Goal: Task Accomplishment & Management: Manage account settings

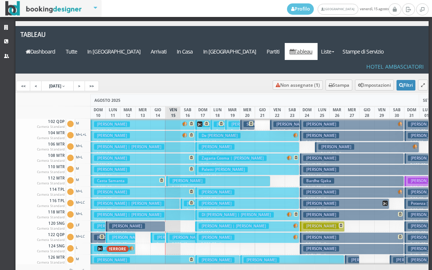
click at [160, 235] on h3 "[PERSON_NAME]" at bounding box center [172, 238] width 36 height 6
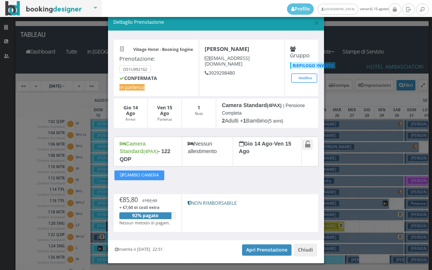
scroll to position [22, 0]
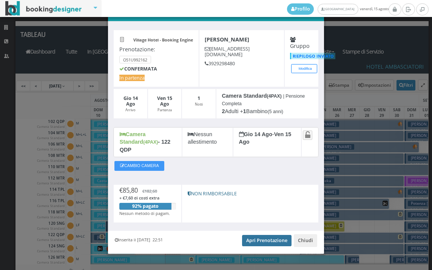
click at [265, 235] on link "Apri Prenotazione" at bounding box center [266, 240] width 49 height 11
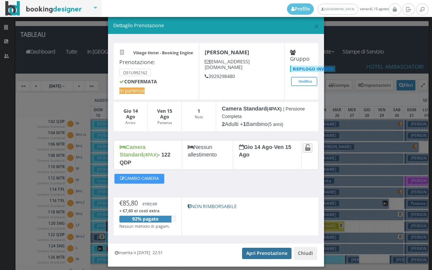
scroll to position [0, 0]
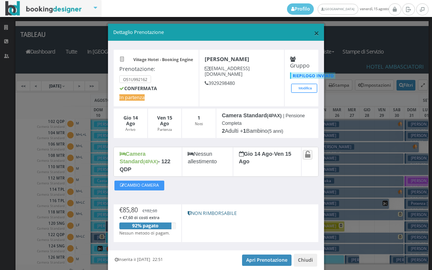
click at [314, 32] on span "×" at bounding box center [316, 32] width 5 height 13
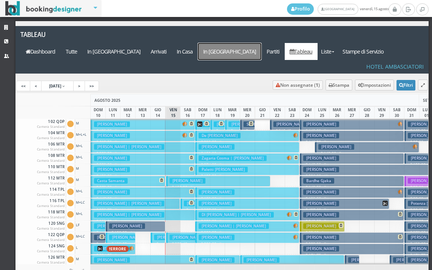
click at [259, 43] on a=pms-departure-reservations"] "In [GEOGRAPHIC_DATA]" at bounding box center [229, 51] width 63 height 17
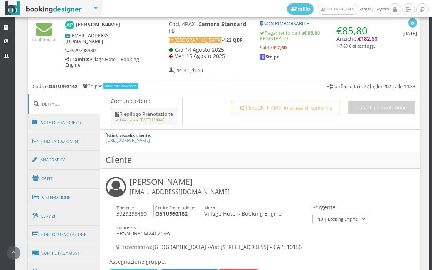
scroll to position [503, 0]
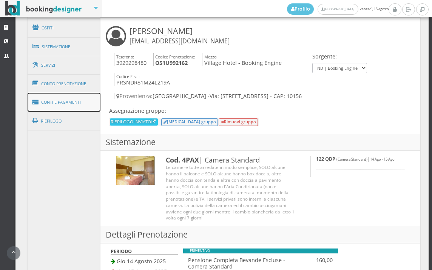
click at [78, 100] on link "Conti e Pagamenti" at bounding box center [64, 102] width 73 height 19
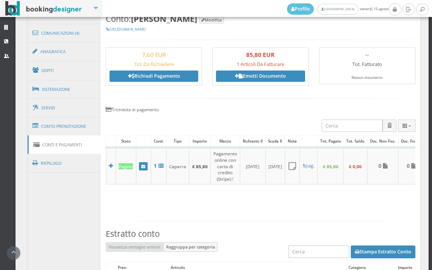
scroll to position [420, 0]
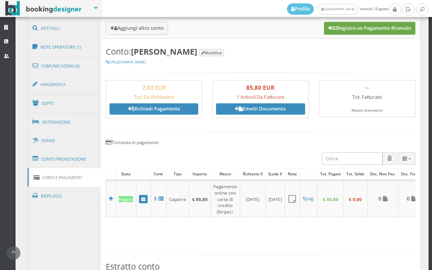
click at [366, 24] on button "Registra un Pagamento Ricevuto" at bounding box center [369, 28] width 91 height 13
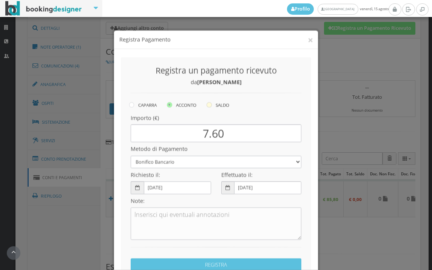
click at [209, 97] on icon at bounding box center [208, 97] width 5 height 5
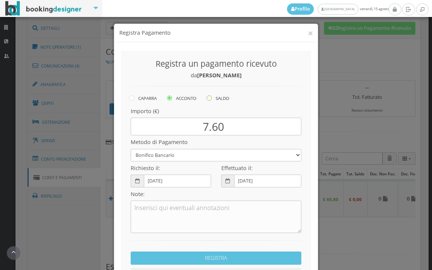
radio input "true"
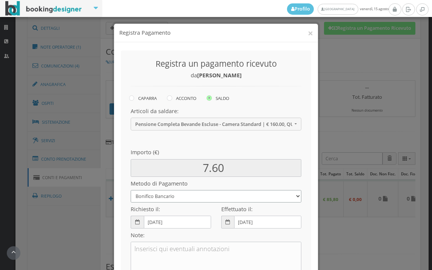
click at [191, 197] on select "Bonifico Bancario BONIFICO SUM UP Contanti Assegno Bancario Assegno Circolare V…" at bounding box center [216, 196] width 171 height 12
select select
click at [131, 190] on select "Bonifico Bancario BONIFICO SUM UP Contanti Assegno Bancario Assegno Circolare V…" at bounding box center [216, 196] width 171 height 12
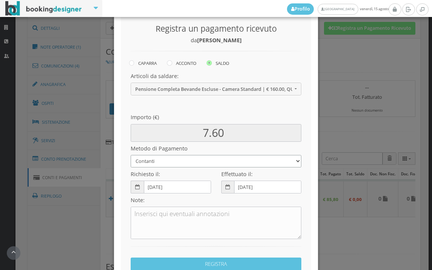
scroll to position [103, 0]
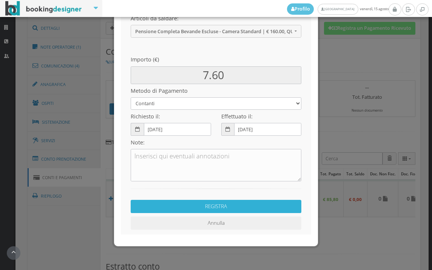
click at [184, 207] on button "REGISTRA" at bounding box center [216, 206] width 171 height 13
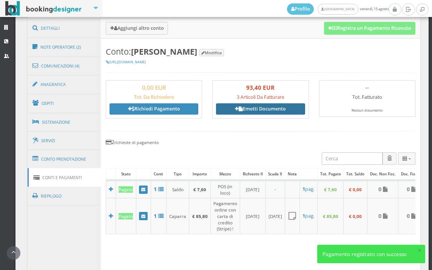
click at [274, 111] on link "Emetti Documento" at bounding box center [260, 108] width 89 height 11
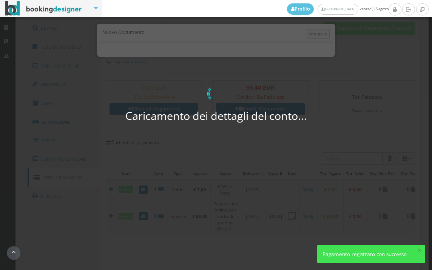
select select "PF"
select select "TORINO"
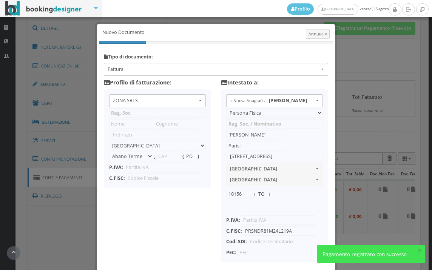
type input "ZONA SRLS"
type input "Vico V Durante, 8"
select select "Frattamaggiore"
type input "80027"
type input "NA"
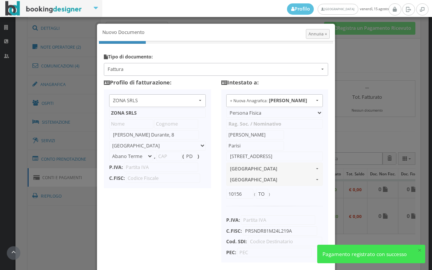
type input "10356321215"
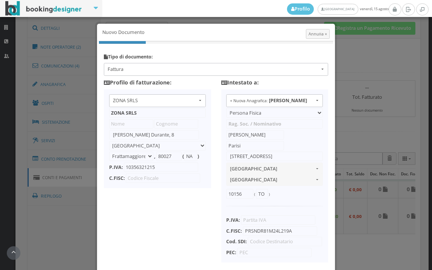
scroll to position [60, 0]
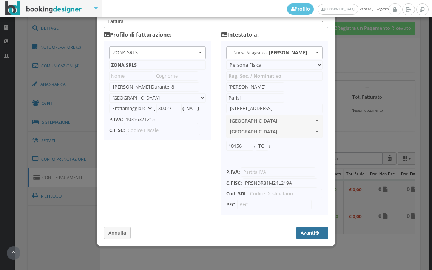
click at [300, 231] on button "Avanti" at bounding box center [312, 233] width 32 height 13
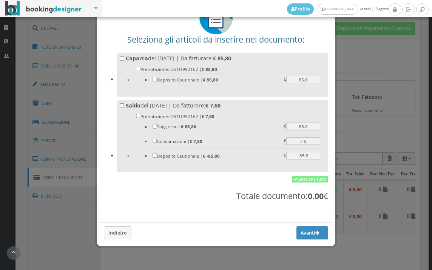
scroll to position [59, 0]
click at [303, 176] on link "Seleziona tutto" at bounding box center [310, 179] width 36 height 7
checkbox input "true"
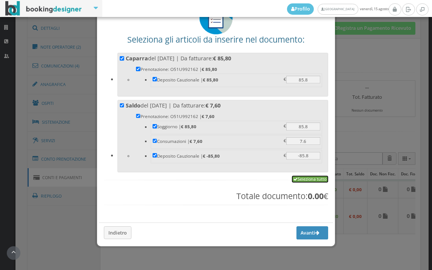
checkbox input "true"
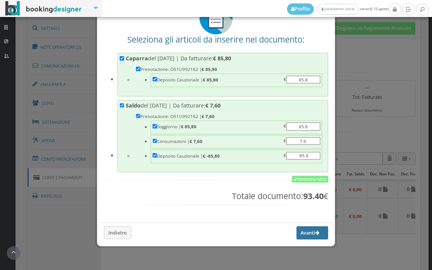
drag, startPoint x: 300, startPoint y: 232, endPoint x: 173, endPoint y: 128, distance: 163.8
click at [300, 232] on button "Avanti" at bounding box center [312, 232] width 32 height 13
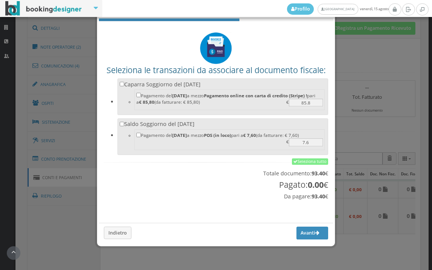
scroll to position [25, 0]
click at [303, 161] on link "Seleziona tutto" at bounding box center [310, 161] width 36 height 7
checkbox input "true"
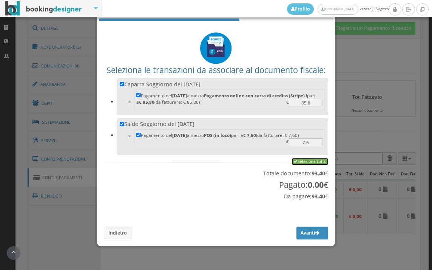
checkbox input "true"
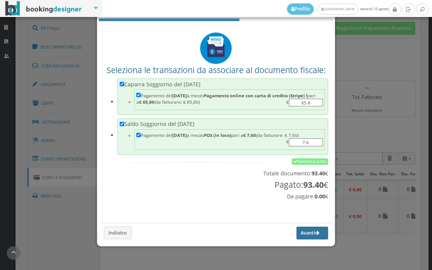
click at [301, 235] on button "Avanti" at bounding box center [312, 233] width 32 height 13
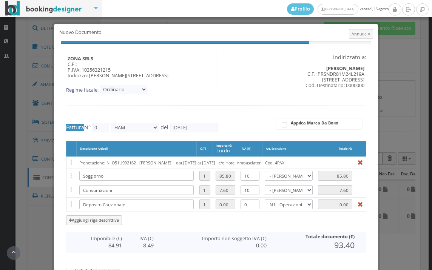
type input "465"
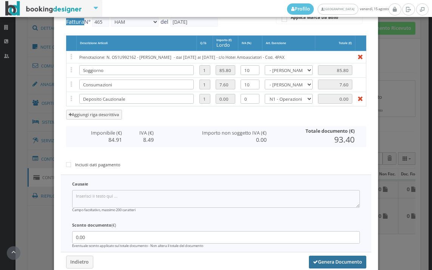
scroll to position [155, 0]
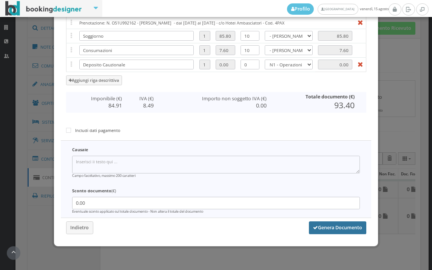
click at [329, 225] on button "Genera Documento" at bounding box center [337, 227] width 57 height 13
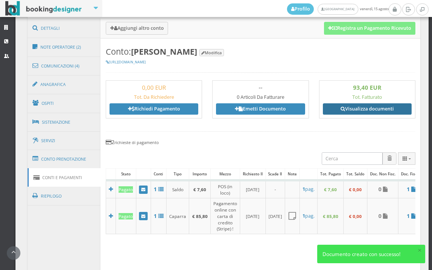
click at [355, 109] on link "Visualizza documenti" at bounding box center [367, 108] width 89 height 11
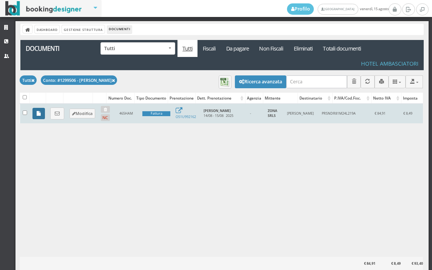
click at [39, 114] on icon at bounding box center [39, 113] width 4 height 5
click at [56, 112] on icon at bounding box center [57, 113] width 5 height 5
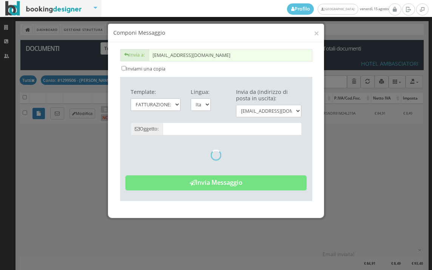
type input "Copia di cortesia: Fattura da ZONA SRLS - n. 465HAM del 15/08/2025"
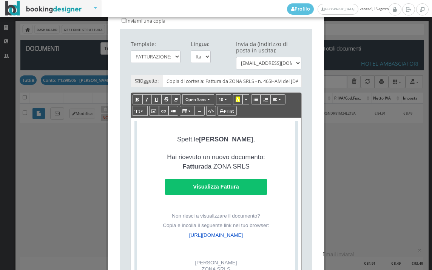
scroll to position [175, 0]
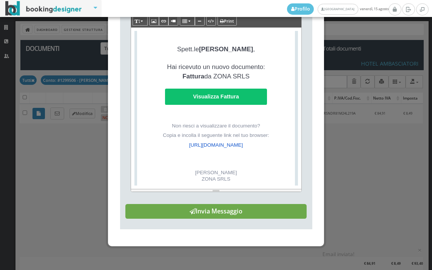
click at [225, 211] on button "Invia Messaggio" at bounding box center [215, 211] width 181 height 15
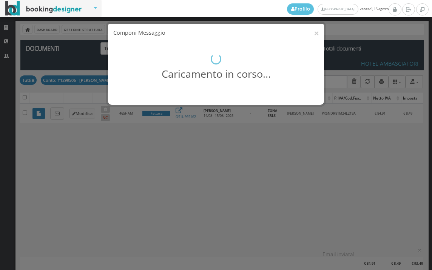
scroll to position [0, 0]
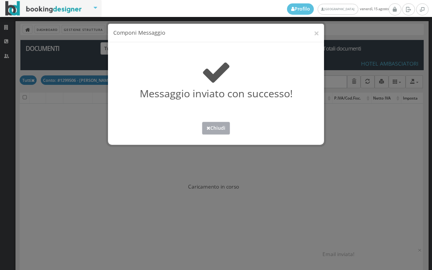
click at [220, 126] on button "Chiudi" at bounding box center [216, 128] width 28 height 12
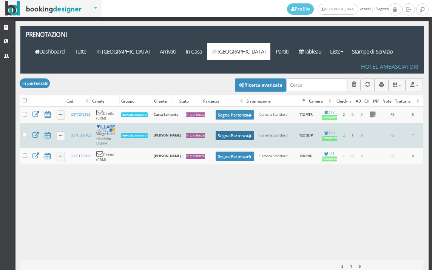
click at [225, 131] on button "Segna Partenza" at bounding box center [234, 135] width 38 height 9
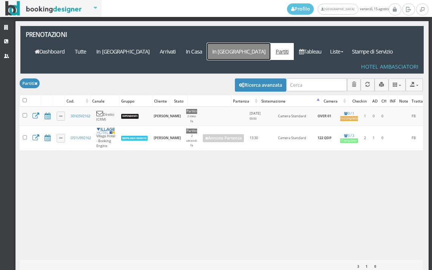
click at [265, 43] on link "In [GEOGRAPHIC_DATA]" at bounding box center [238, 51] width 63 height 17
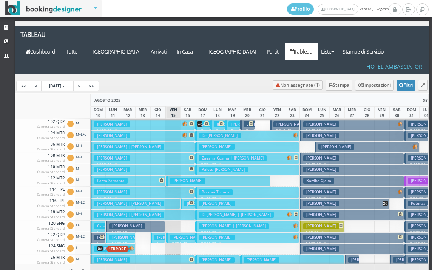
click at [175, 178] on h3 "[PERSON_NAME]" at bounding box center [187, 181] width 36 height 6
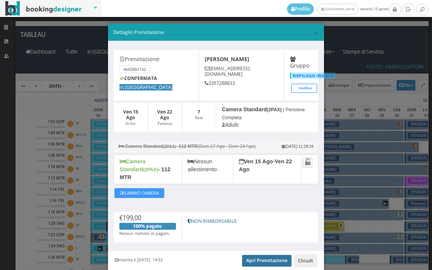
click at [254, 255] on link "Apri Prenotazione" at bounding box center [266, 260] width 49 height 11
click at [314, 34] on span "×" at bounding box center [316, 32] width 5 height 13
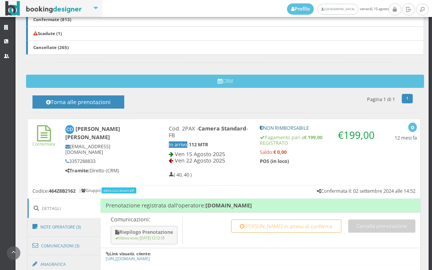
scroll to position [293, 0]
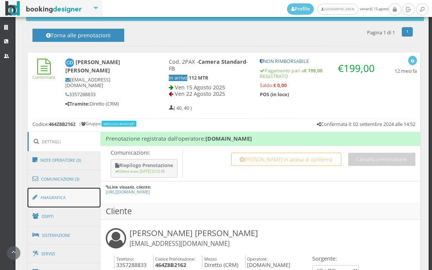
click at [64, 196] on link "Anagrafica" at bounding box center [64, 198] width 73 height 20
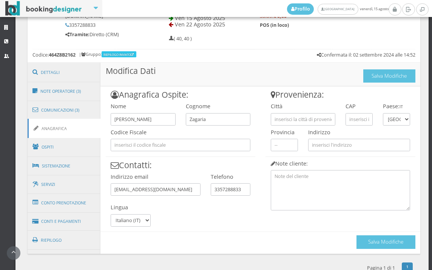
scroll to position [377, 0]
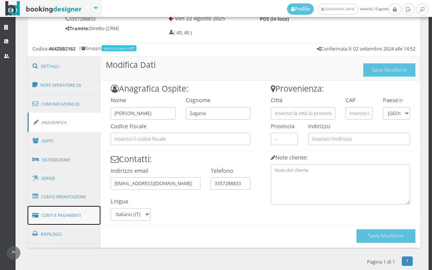
click at [78, 219] on link "Conti e Pagamenti" at bounding box center [64, 215] width 73 height 19
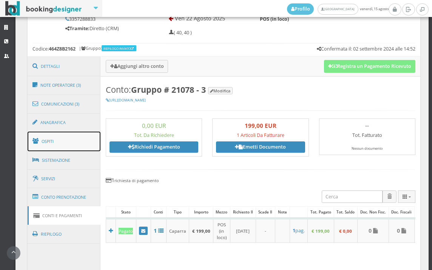
click at [75, 143] on link "Ospiti" at bounding box center [64, 142] width 73 height 20
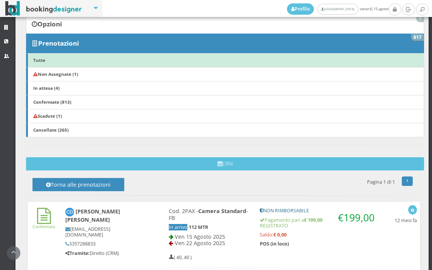
scroll to position [126, 0]
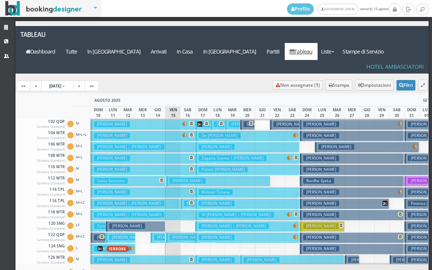
click at [139, 223] on h3 "[PERSON_NAME]" at bounding box center [127, 226] width 36 height 6
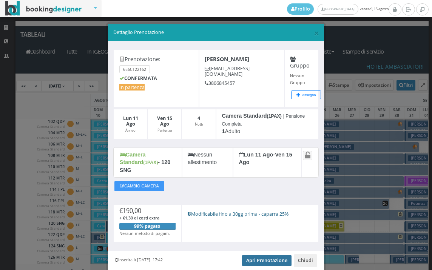
scroll to position [22, 0]
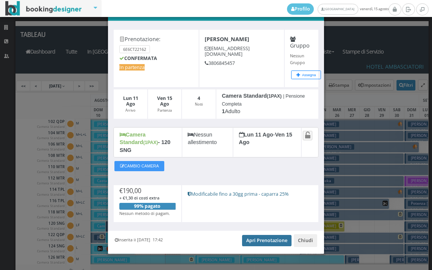
click at [264, 235] on link "Apri Prenotazione" at bounding box center [266, 240] width 49 height 11
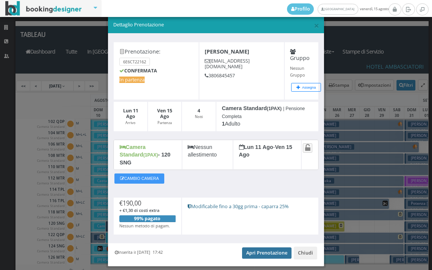
scroll to position [0, 0]
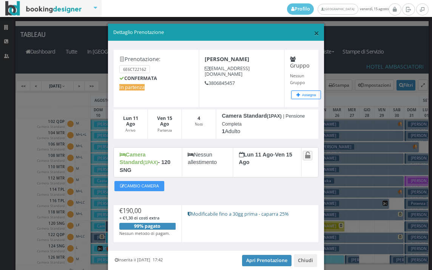
click at [314, 32] on span "×" at bounding box center [316, 32] width 5 height 13
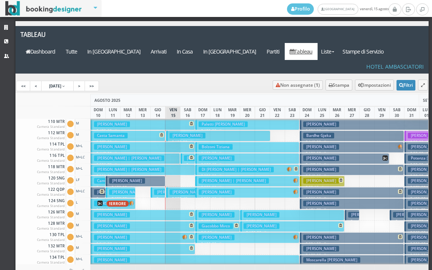
scroll to position [38, 0]
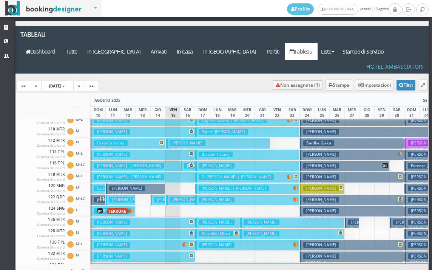
click at [148, 183] on button "Casta Gabriele € 190.00 4 notti 1 Adulto" at bounding box center [136, 188] width 60 height 11
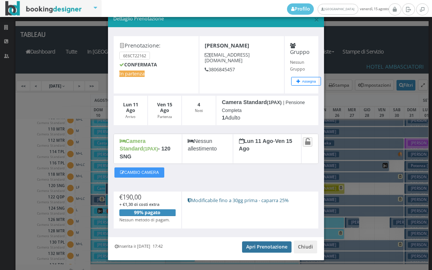
scroll to position [22, 0]
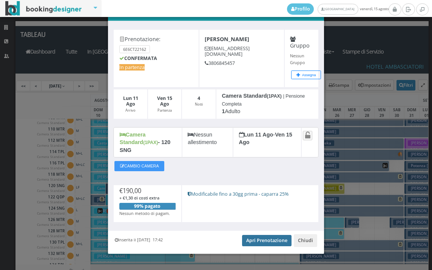
click at [266, 235] on link "Apri Prenotazione" at bounding box center [266, 240] width 49 height 11
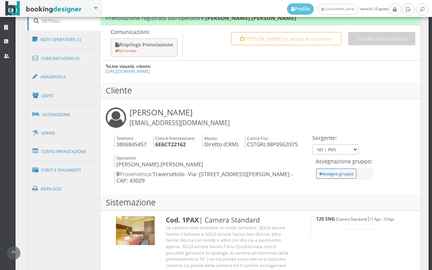
scroll to position [503, 0]
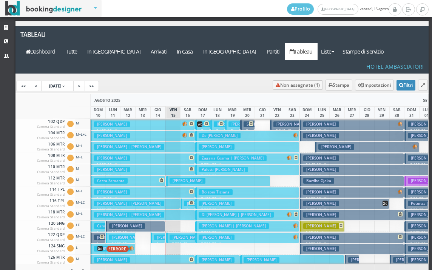
click at [134, 176] on button "Casta Samanta € 272.00 5 notti 2 Adulti" at bounding box center [128, 181] width 74 height 11
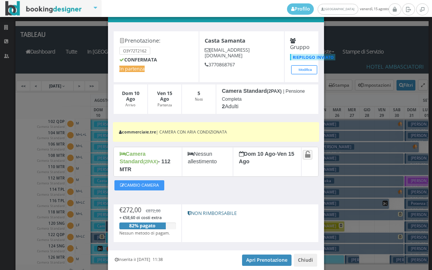
scroll to position [42, 0]
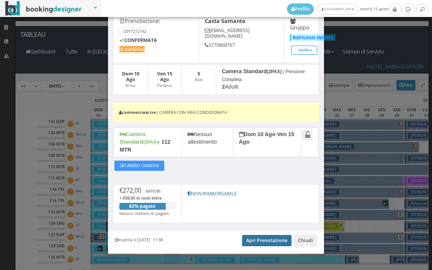
click at [257, 235] on link "Apri Prenotazione" at bounding box center [266, 240] width 49 height 11
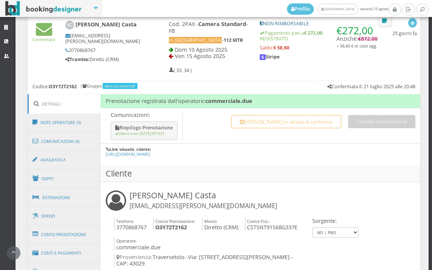
scroll to position [461, 0]
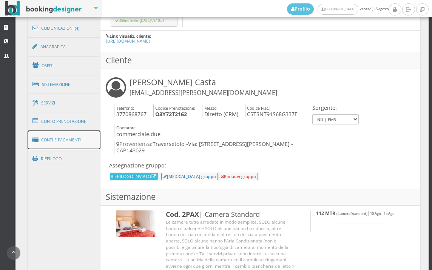
click at [73, 144] on link "Conti e Pagamenti" at bounding box center [64, 140] width 73 height 19
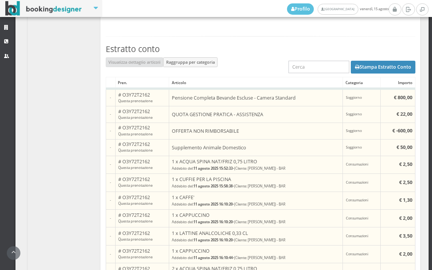
scroll to position [545, 0]
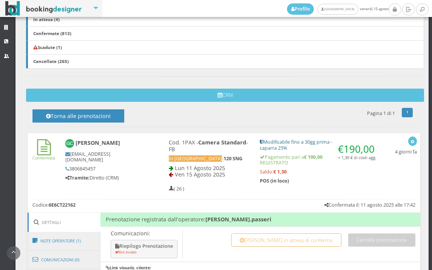
scroll to position [413, 0]
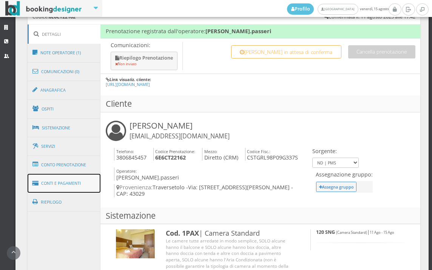
click at [79, 182] on link "Conti e Pagamenti" at bounding box center [64, 183] width 73 height 19
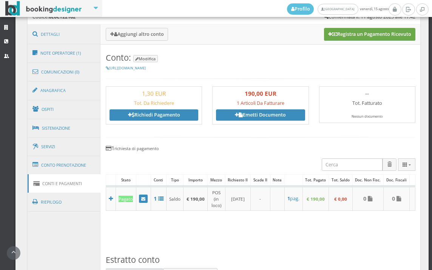
click at [360, 36] on button "Registra un Pagamento Ricevuto" at bounding box center [369, 34] width 91 height 13
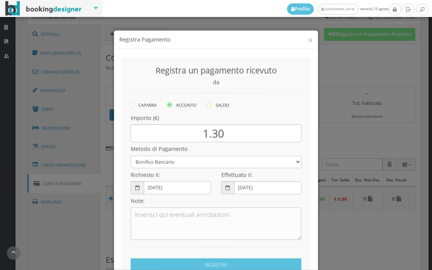
click at [209, 98] on icon at bounding box center [208, 97] width 5 height 5
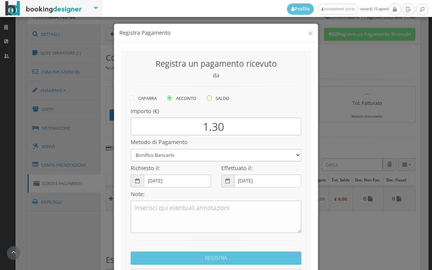
radio input "true"
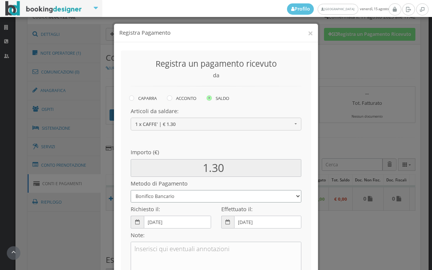
click at [169, 196] on select "Bonifico Bancario BONIFICO SUM UP Contanti Assegno Bancario Assegno Circolare V…" at bounding box center [216, 196] width 171 height 12
select select
click at [131, 190] on select "Bonifico Bancario BONIFICO SUM UP Contanti Assegno Bancario Assegno Circolare V…" at bounding box center [216, 196] width 171 height 12
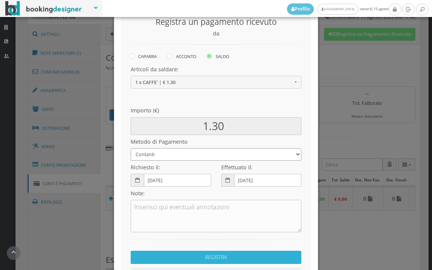
scroll to position [84, 0]
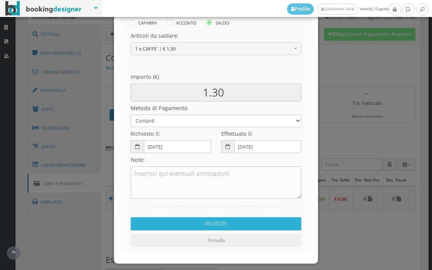
click at [204, 225] on button "REGISTRA" at bounding box center [216, 223] width 171 height 13
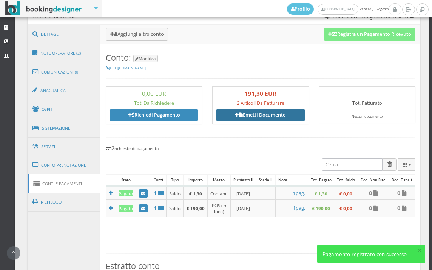
click at [251, 117] on link "Emetti Documento" at bounding box center [260, 114] width 89 height 11
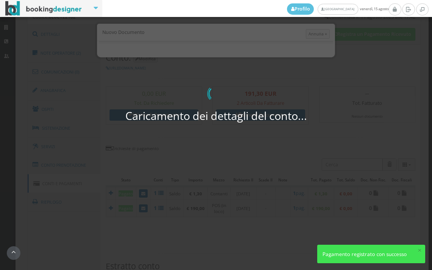
select select "PF"
select select "TRAVERSETOLO"
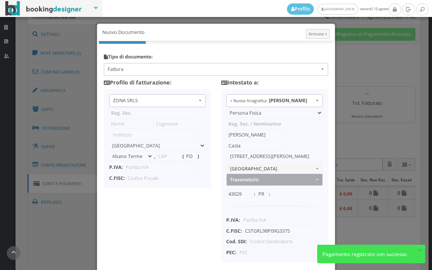
type input "ZONA SRLS"
type input "Vico V Durante, 8"
select select "Frattamaggiore"
type input "80027"
type input "NA"
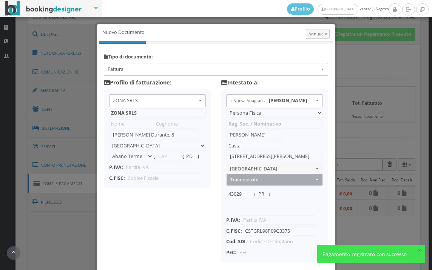
type input "10356321215"
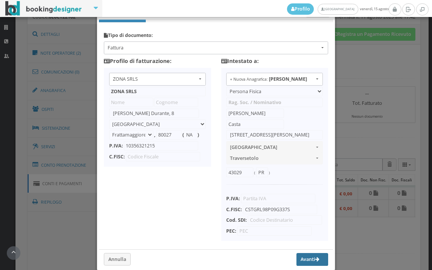
scroll to position [60, 0]
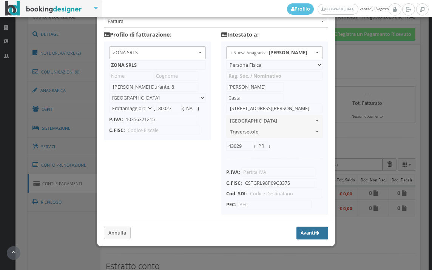
click at [300, 233] on button "Avanti" at bounding box center [312, 233] width 32 height 13
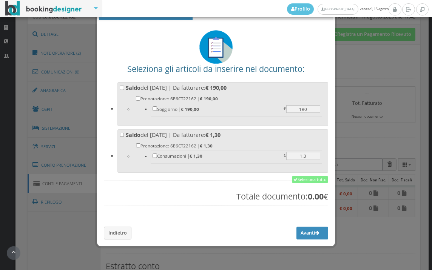
scroll to position [26, 0]
click at [300, 178] on link "Seleziona tutto" at bounding box center [310, 179] width 36 height 7
checkbox input "true"
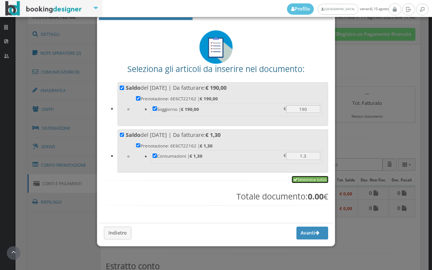
checkbox input "true"
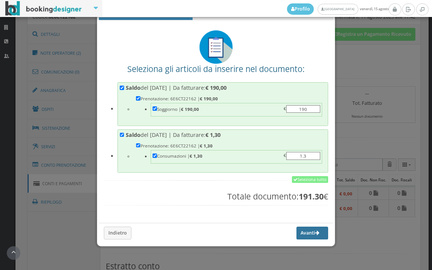
click at [298, 232] on button "Avanti" at bounding box center [312, 233] width 32 height 13
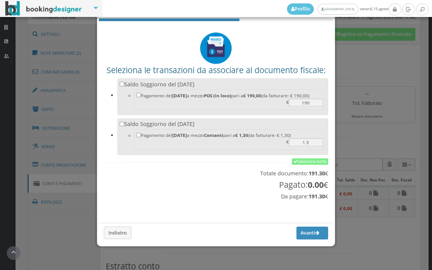
scroll to position [25, 0]
click at [310, 161] on link "Seleziona tutto" at bounding box center [310, 161] width 36 height 7
checkbox input "true"
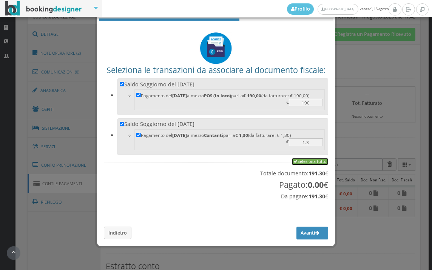
checkbox input "true"
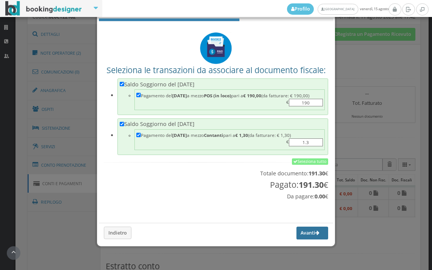
click at [296, 235] on button "Avanti" at bounding box center [312, 233] width 32 height 13
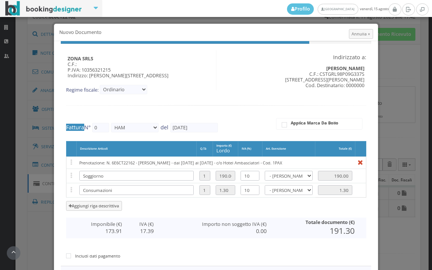
type input "466"
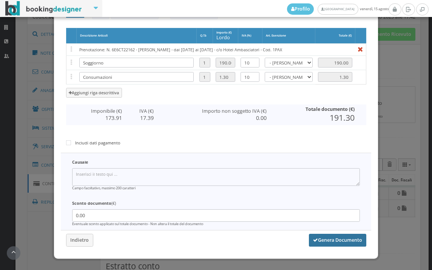
click at [328, 241] on button "Genera Documento" at bounding box center [337, 240] width 57 height 13
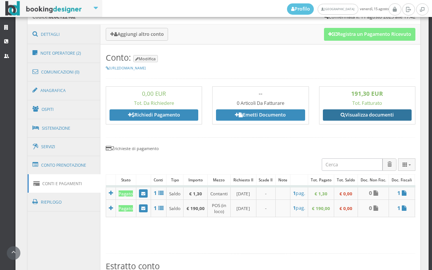
click at [364, 113] on link "Visualizza documenti" at bounding box center [367, 114] width 89 height 11
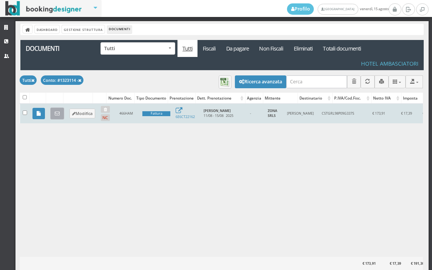
click at [55, 111] on icon at bounding box center [57, 113] width 5 height 5
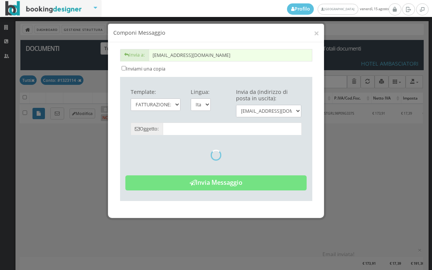
type input "Copia di cortesia: Fattura da ZONA SRLS - n. 466HAM del [DATE]"
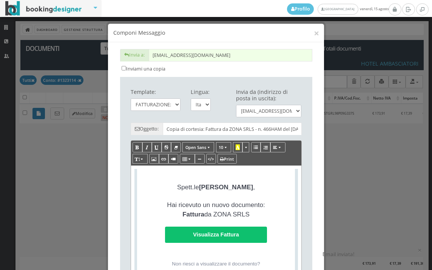
scroll to position [168, 0]
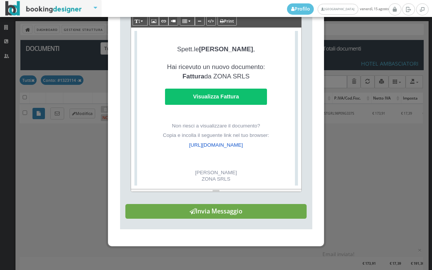
click at [248, 219] on button "Invia Messaggio" at bounding box center [215, 211] width 181 height 15
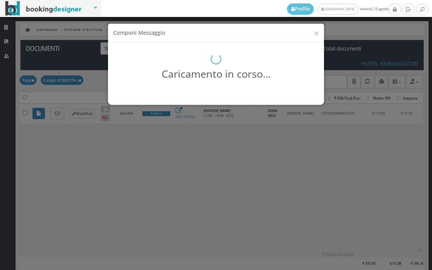
scroll to position [0, 0]
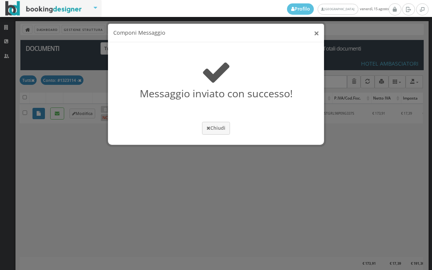
click at [316, 32] on button "×" at bounding box center [316, 32] width 5 height 9
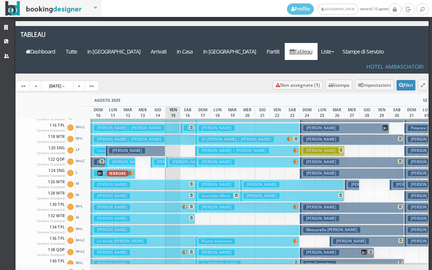
scroll to position [38, 0]
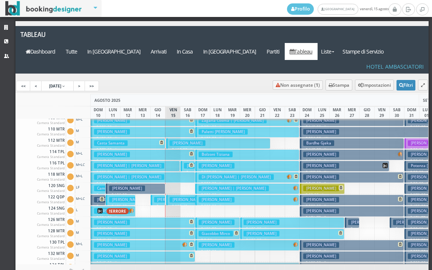
click at [123, 140] on h3 "Casta Samanta" at bounding box center [111, 143] width 34 height 6
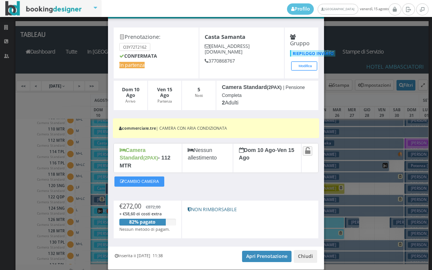
scroll to position [42, 0]
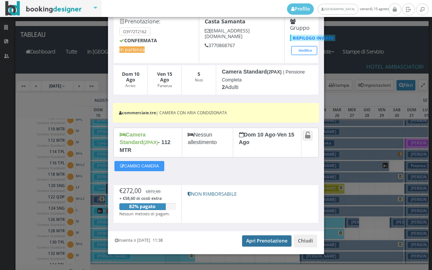
click at [265, 235] on link "Apri Prenotazione" at bounding box center [266, 240] width 49 height 11
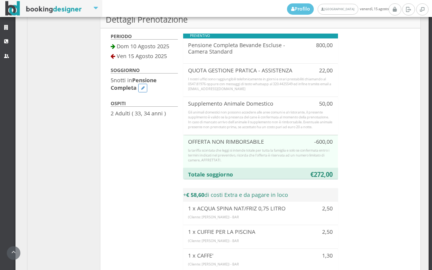
scroll to position [671, 0]
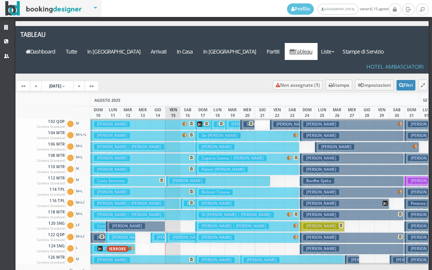
click at [146, 176] on button "Casta Samanta € 272.00 5 notti 2 Adulti" at bounding box center [128, 181] width 74 height 11
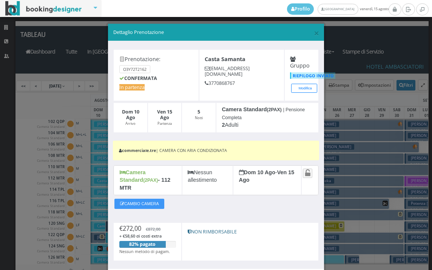
scroll to position [42, 0]
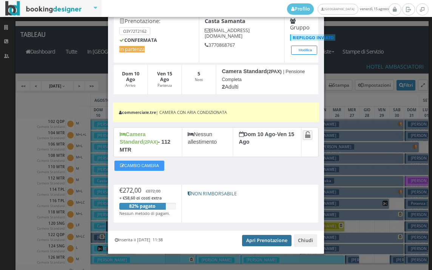
click at [259, 235] on link "Apri Prenotazione" at bounding box center [266, 240] width 49 height 11
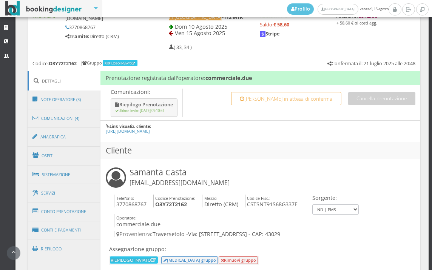
scroll to position [419, 0]
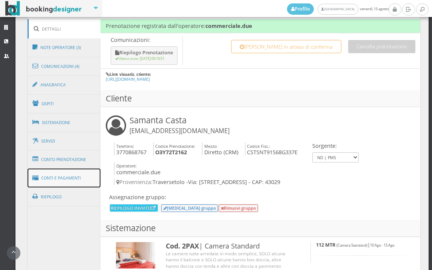
click at [69, 182] on link "Conti e Pagamenti" at bounding box center [64, 178] width 73 height 19
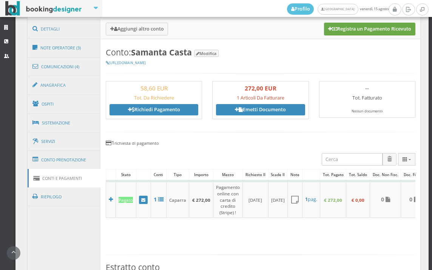
click at [373, 27] on button "Registra un Pagamento Ricevuto" at bounding box center [369, 29] width 91 height 13
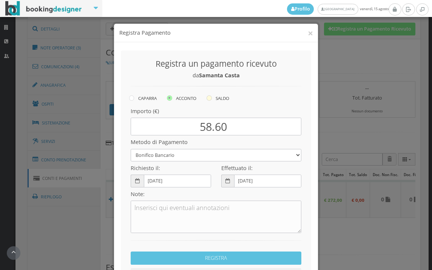
click at [206, 99] on icon at bounding box center [208, 97] width 5 height 5
radio input "true"
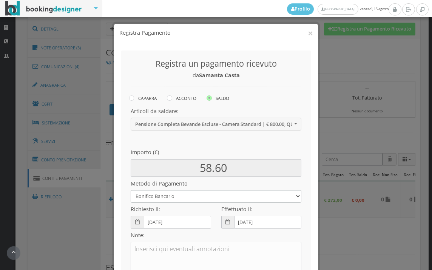
click at [198, 196] on select "Bonifico Bancario BONIFICO SUM UP Contanti Assegno Bancario Assegno Circolare V…" at bounding box center [216, 196] width 171 height 12
select select
click at [131, 190] on select "Bonifico Bancario BONIFICO SUM UP Contanti Assegno Bancario Assegno Circolare V…" at bounding box center [216, 196] width 171 height 12
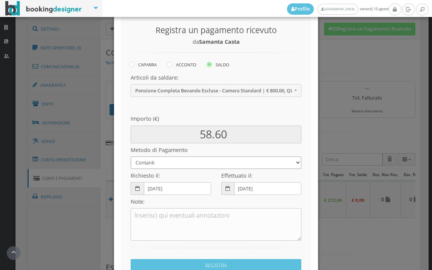
scroll to position [103, 0]
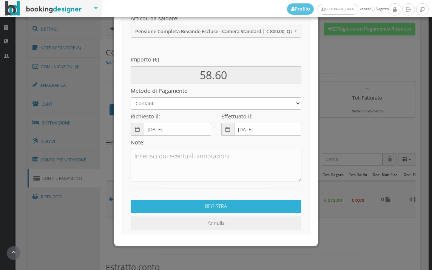
click at [189, 207] on button "REGISTRA" at bounding box center [216, 206] width 171 height 13
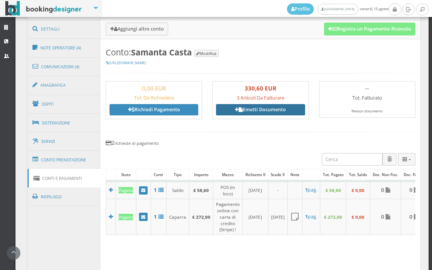
click at [264, 106] on link "Emetti Documento" at bounding box center [260, 109] width 89 height 11
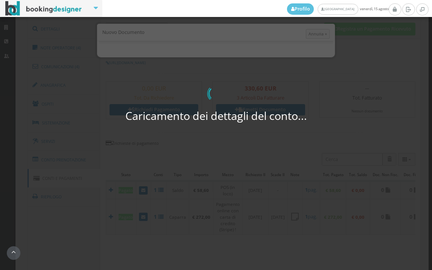
select select "PF"
select select "TRAVERSETOLO"
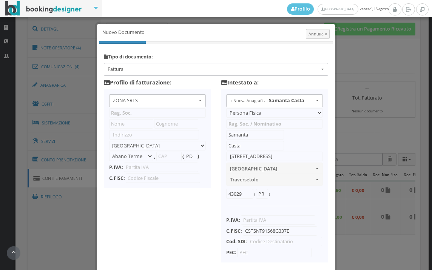
type input "ZONA SRLS"
type input "[PERSON_NAME] Durante, 8"
select select "Frattamaggiore"
type input "80027"
type input "NA"
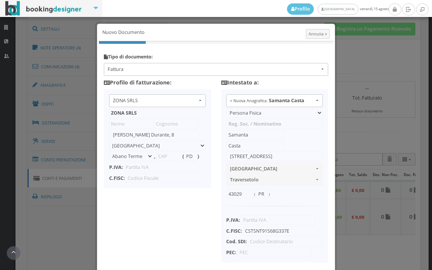
type input "10356321215"
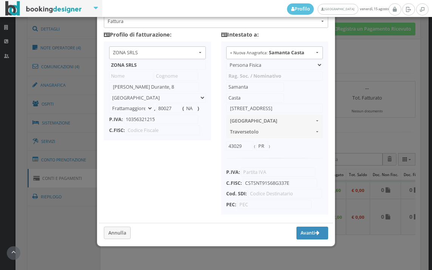
scroll to position [60, 0]
click at [296, 236] on button "Avanti" at bounding box center [312, 233] width 32 height 13
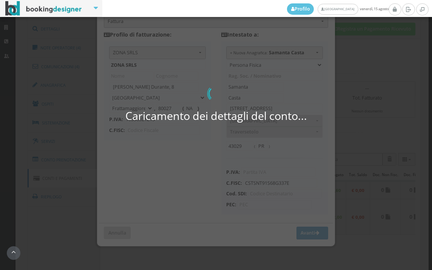
scroll to position [59, 0]
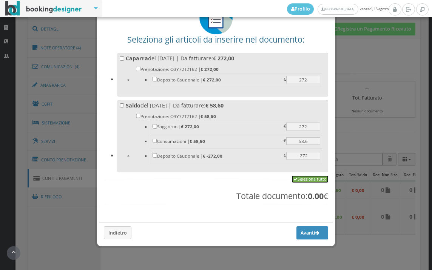
click at [305, 178] on link "Seleziona tutto" at bounding box center [310, 179] width 36 height 7
checkbox input "true"
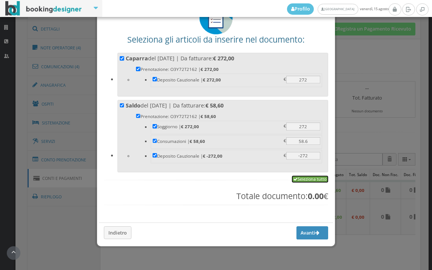
checkbox input "true"
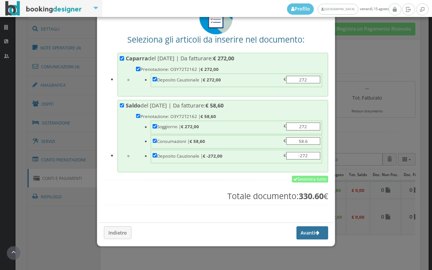
click at [303, 232] on button "Avanti" at bounding box center [312, 232] width 32 height 13
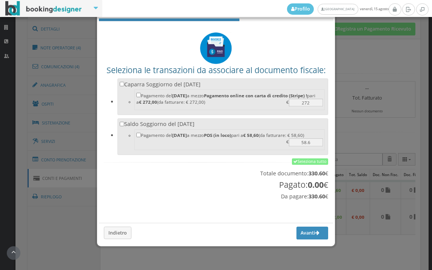
scroll to position [25, 0]
click at [303, 165] on link "Seleziona tutto" at bounding box center [310, 161] width 36 height 7
checkbox input "true"
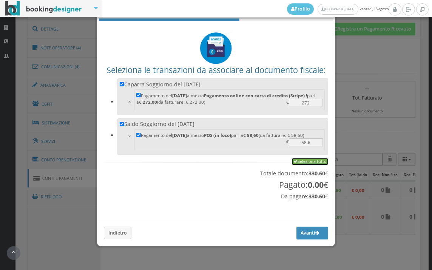
checkbox input "true"
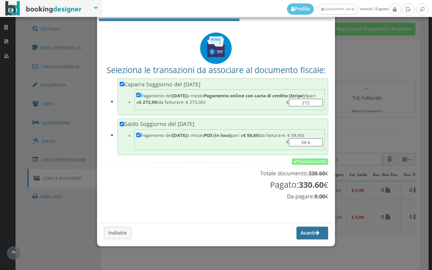
click at [298, 238] on button "Avanti" at bounding box center [312, 233] width 32 height 13
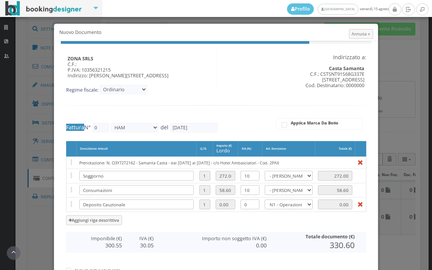
type input "467"
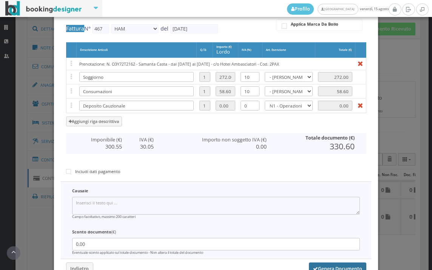
scroll to position [155, 0]
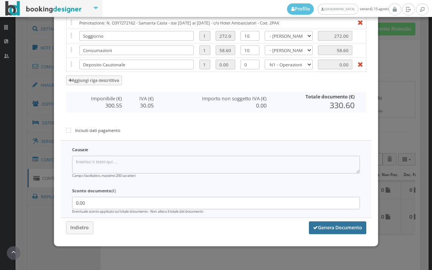
click at [334, 226] on button "Genera Documento" at bounding box center [337, 227] width 57 height 13
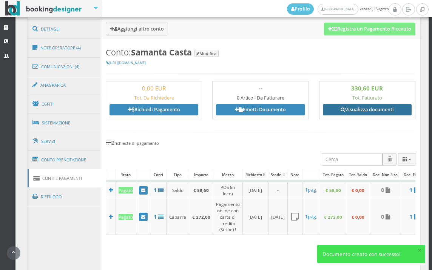
click at [372, 111] on link "Visualizza documenti" at bounding box center [367, 109] width 89 height 11
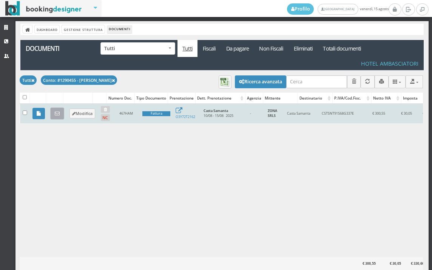
click at [60, 114] on link at bounding box center [57, 114] width 14 height 12
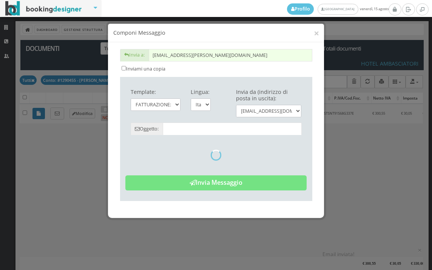
type input "Copia di cortesia: Fattura da ZONA SRLS - n. 467HAM del [DATE]"
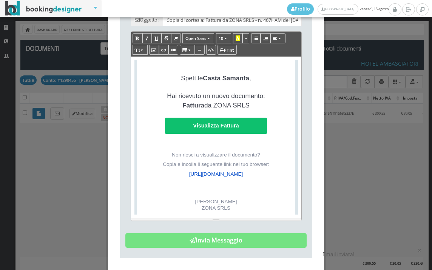
scroll to position [175, 0]
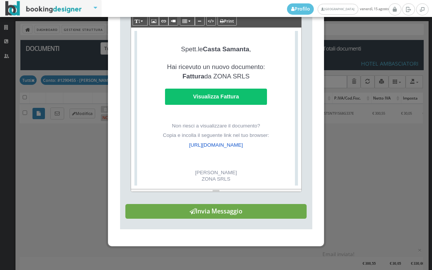
click at [227, 213] on button "Invia Messaggio" at bounding box center [215, 211] width 181 height 15
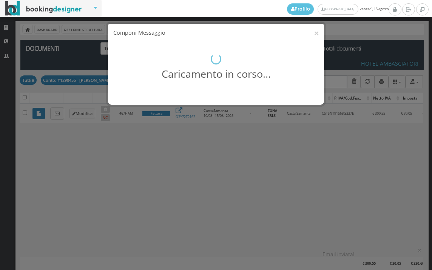
scroll to position [0, 0]
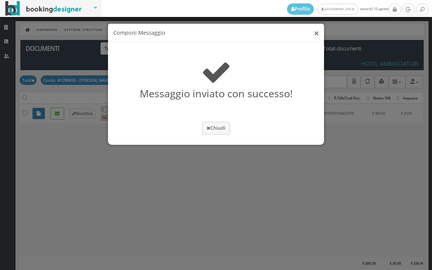
click at [317, 35] on button "×" at bounding box center [316, 32] width 5 height 9
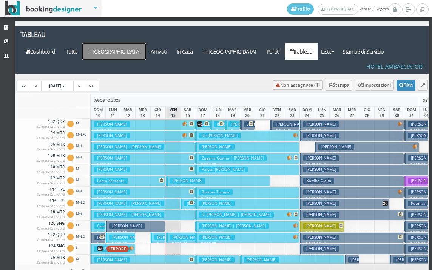
click at [146, 43] on a=pms-arrival-reservations"] "In [GEOGRAPHIC_DATA]" at bounding box center [113, 51] width 63 height 17
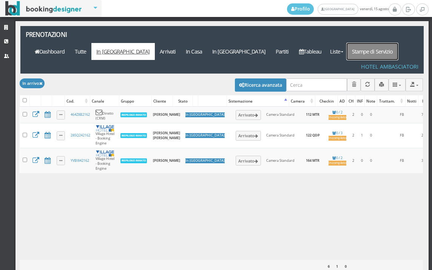
click at [376, 43] on link "Stampe di Servizio" at bounding box center [371, 51] width 51 height 17
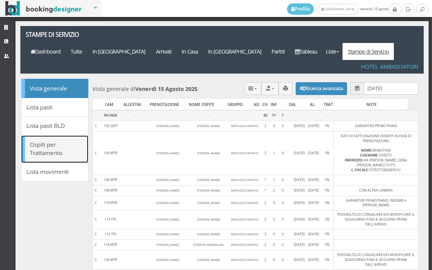
click at [65, 135] on link "Ospiti per Trattamento" at bounding box center [54, 149] width 67 height 28
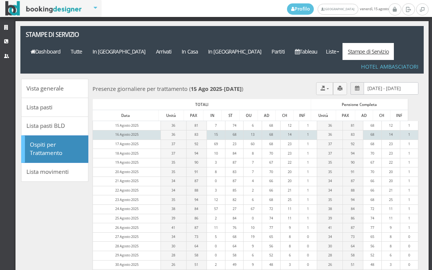
click at [189, 130] on td "83" at bounding box center [196, 134] width 20 height 9
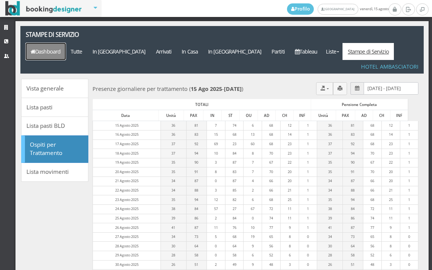
click at [66, 43] on link "Dashboard" at bounding box center [46, 51] width 40 height 17
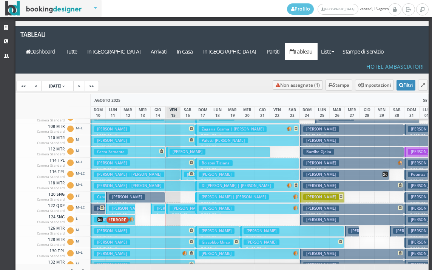
scroll to position [38, 0]
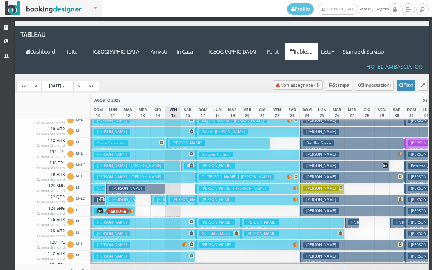
click at [178, 197] on h3 "[PERSON_NAME] [PERSON_NAME]" at bounding box center [202, 200] width 67 height 6
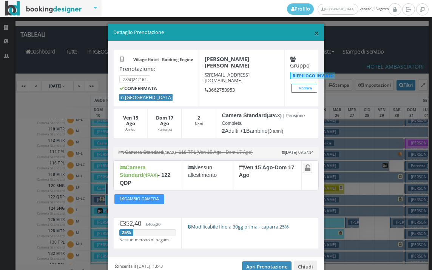
click at [314, 34] on span "×" at bounding box center [316, 32] width 5 height 13
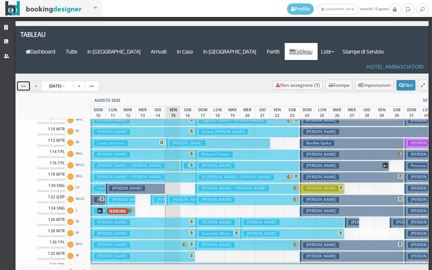
click at [30, 81] on ul "<< < [DATE] > >>" at bounding box center [61, 86] width 91 height 11
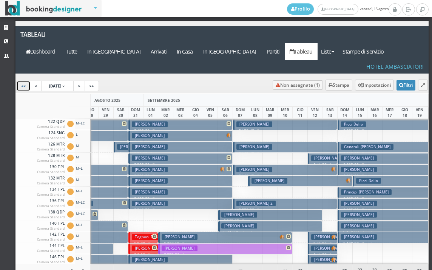
scroll to position [264, 276]
